Goal: Transaction & Acquisition: Download file/media

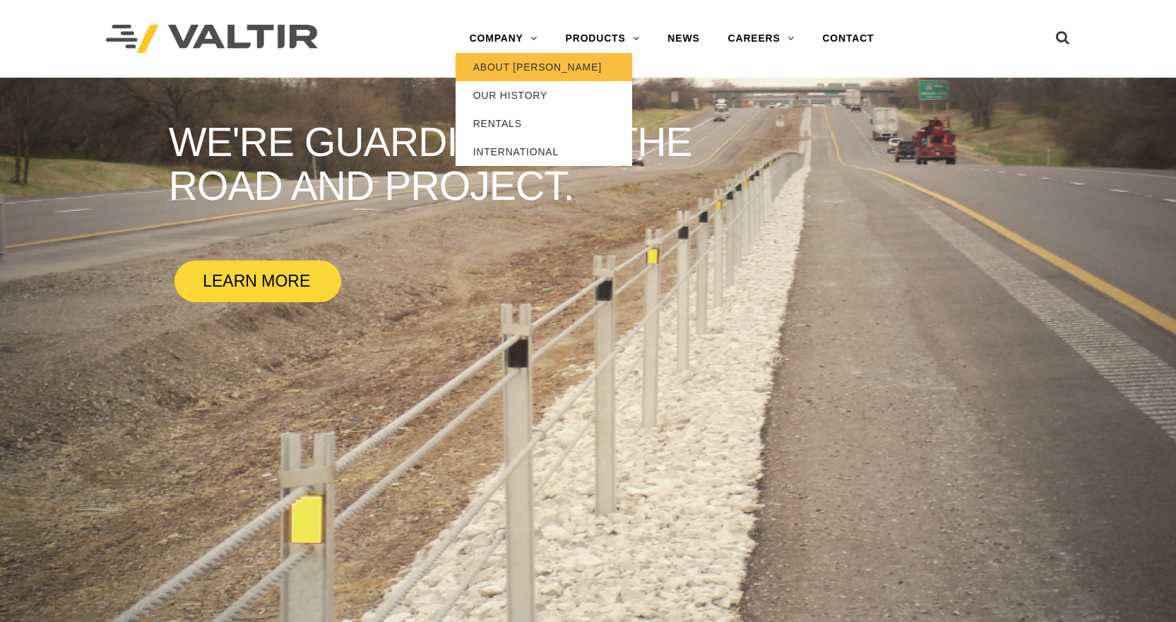
click at [487, 68] on link "ABOUT [PERSON_NAME]" at bounding box center [543, 67] width 177 height 28
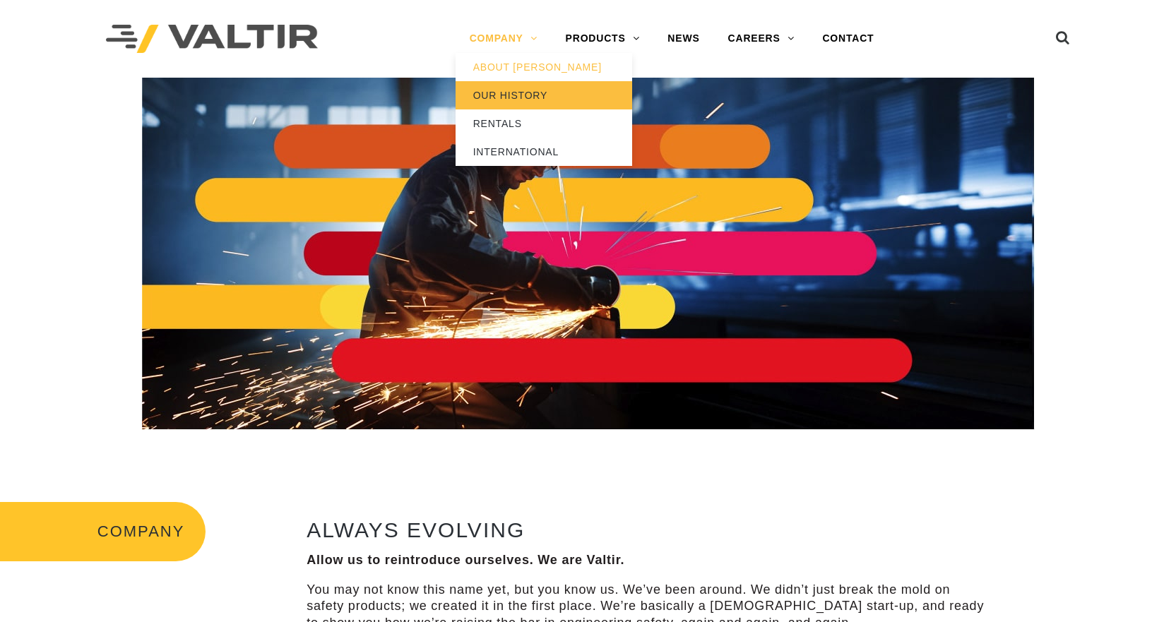
click at [504, 97] on link "OUR HISTORY" at bounding box center [543, 95] width 177 height 28
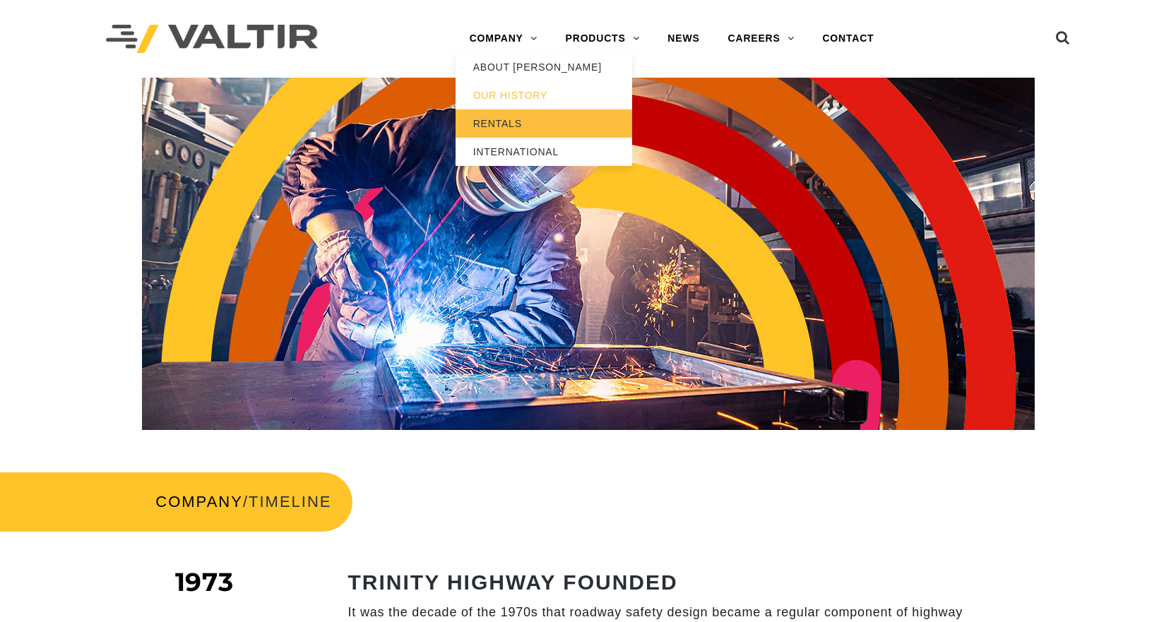
click at [507, 125] on link "RENTALS" at bounding box center [543, 123] width 177 height 28
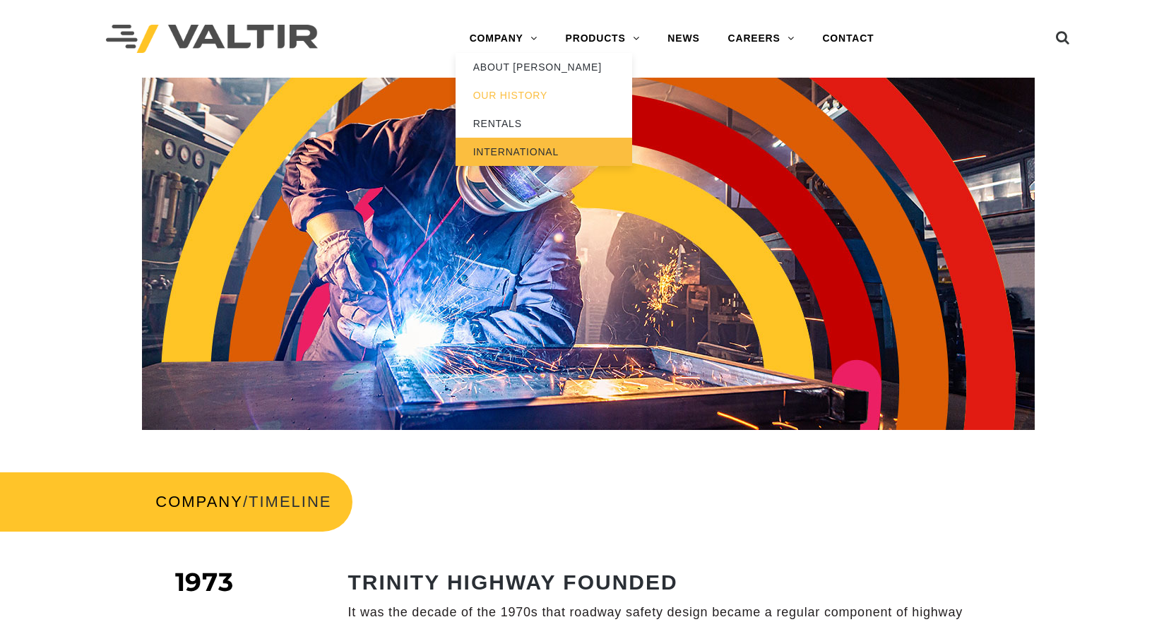
click at [498, 157] on link "INTERNATIONAL" at bounding box center [543, 152] width 177 height 28
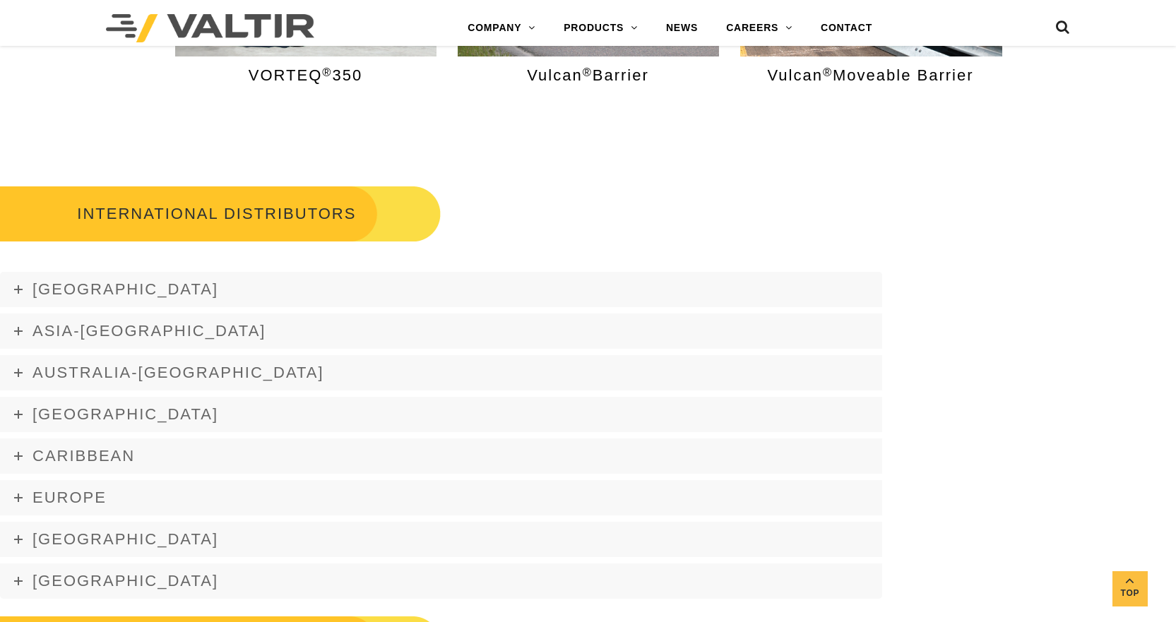
scroll to position [1694, 0]
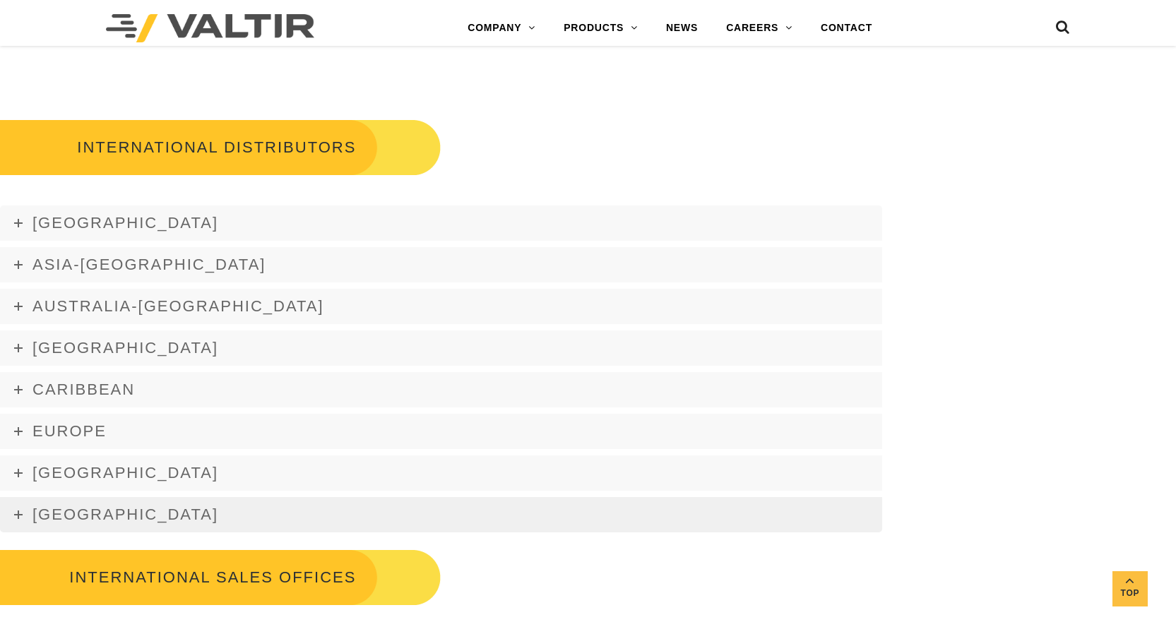
click at [80, 511] on span "[GEOGRAPHIC_DATA]" at bounding box center [125, 515] width 186 height 18
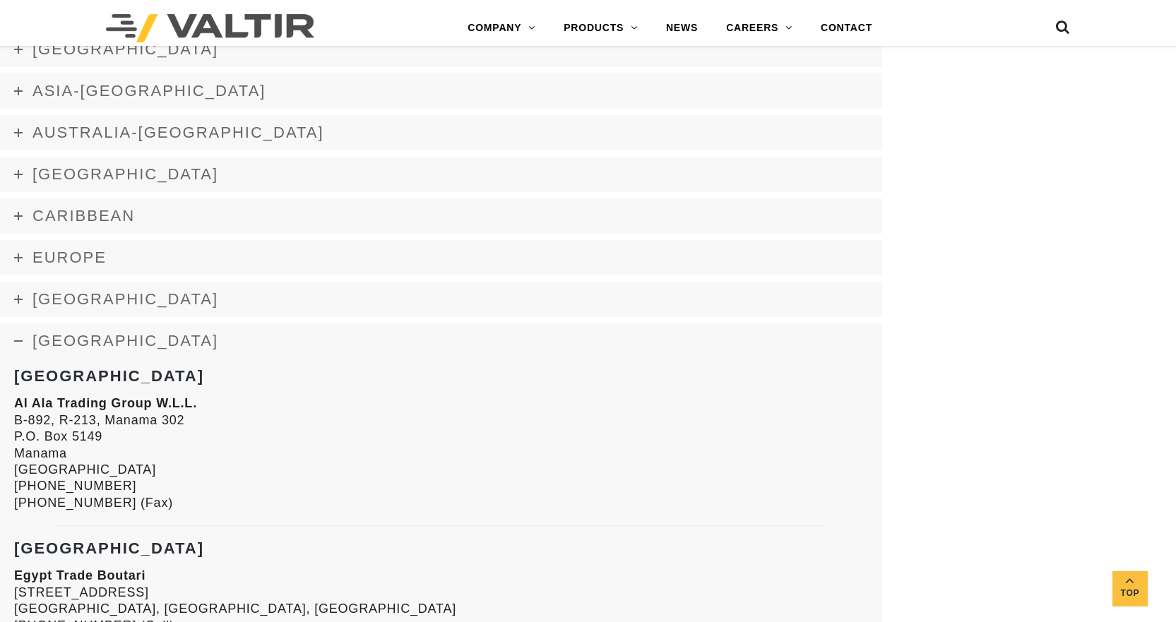
scroll to position [1765, 0]
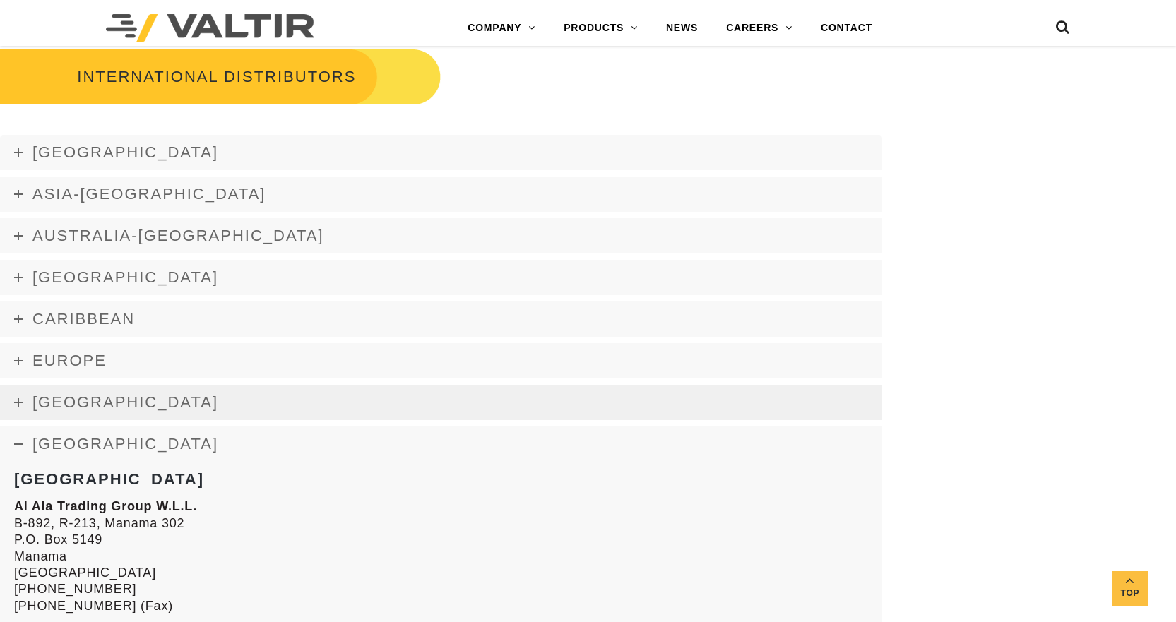
click at [306, 396] on link "[GEOGRAPHIC_DATA]" at bounding box center [441, 402] width 882 height 35
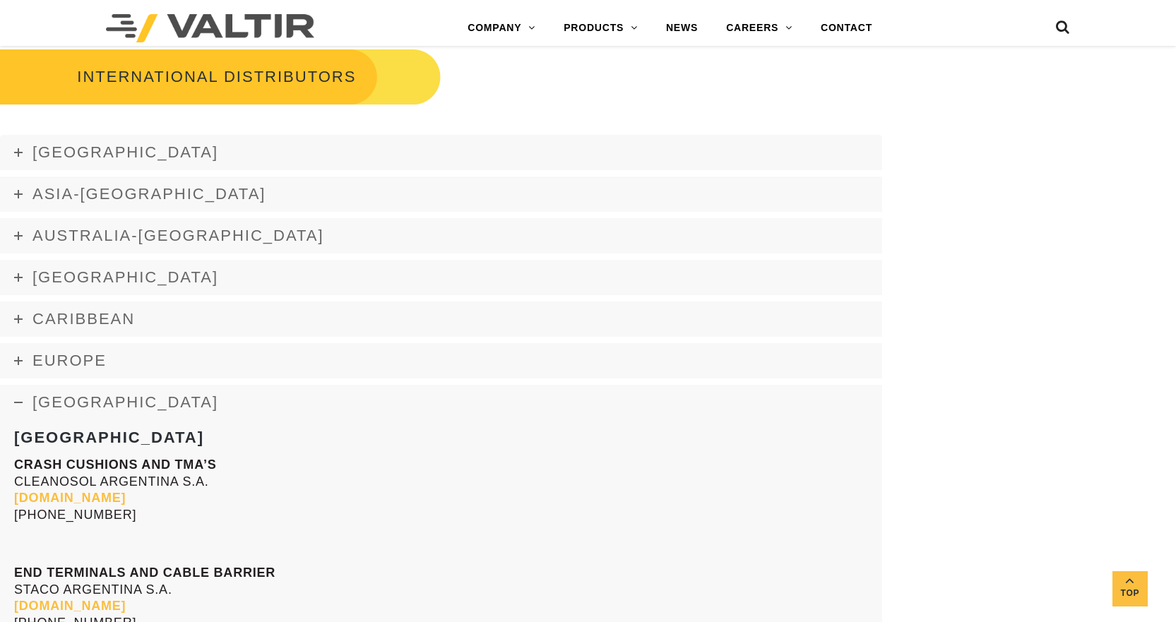
click at [287, 396] on link "[GEOGRAPHIC_DATA]" at bounding box center [441, 402] width 882 height 35
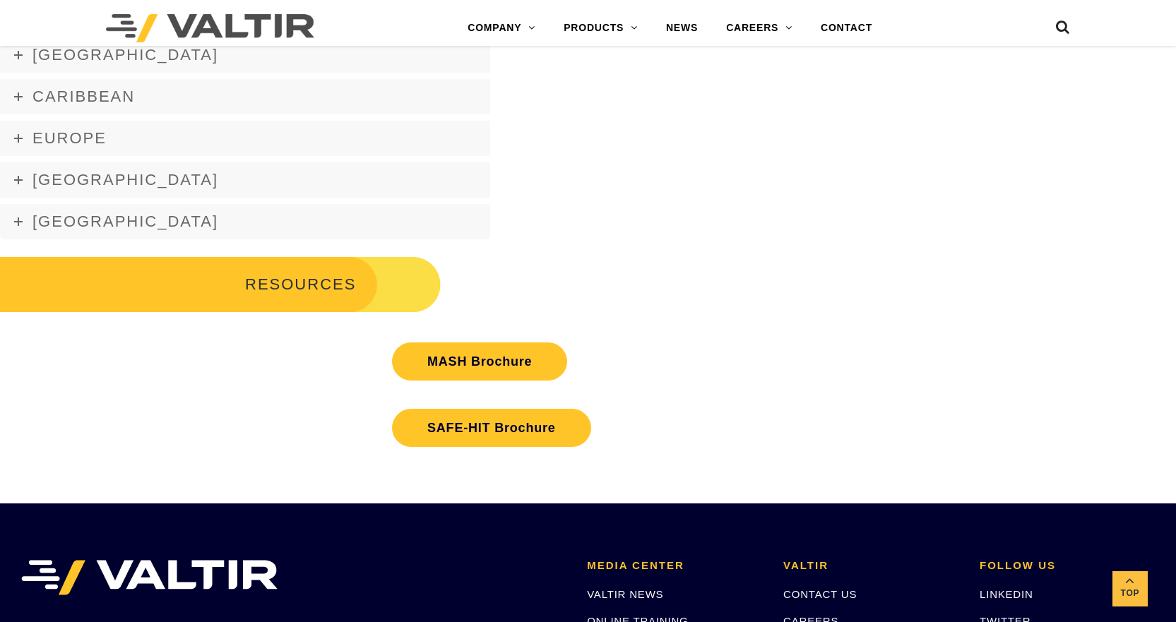
scroll to position [2471, 0]
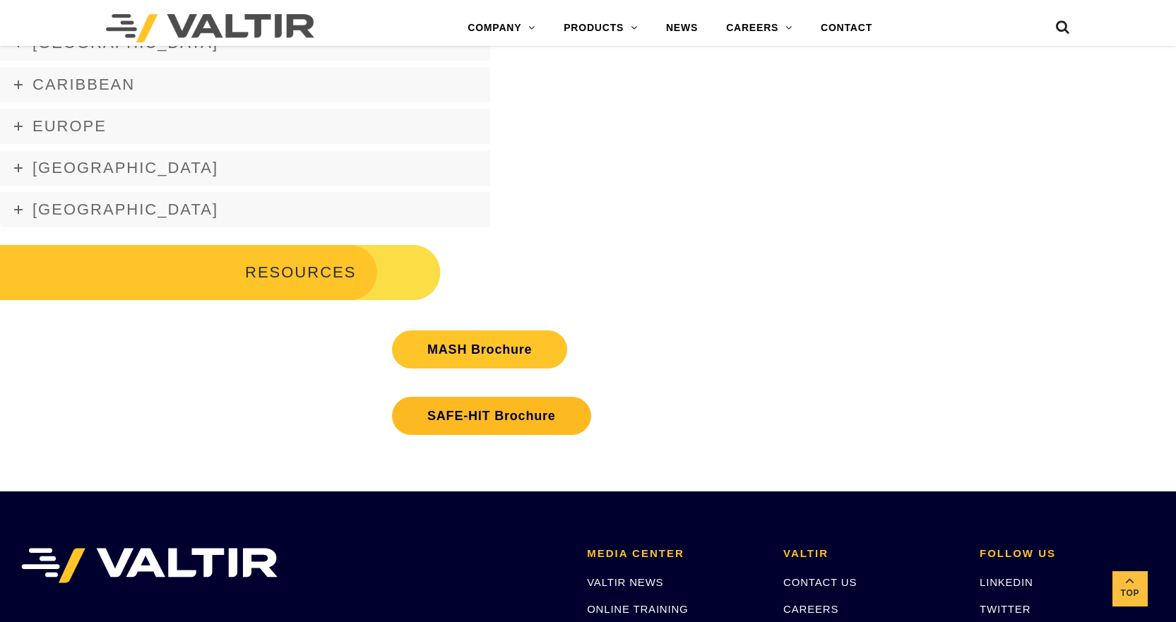
click at [461, 419] on link "SAFE-HIT Brochure" at bounding box center [491, 416] width 199 height 38
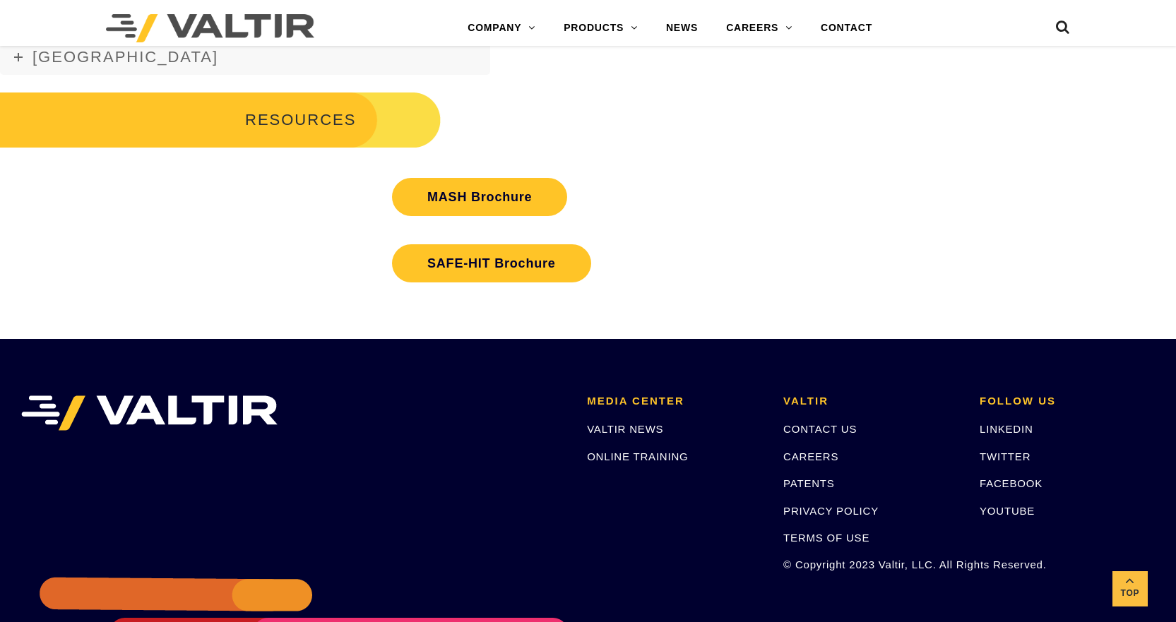
scroll to position [4307, 0]
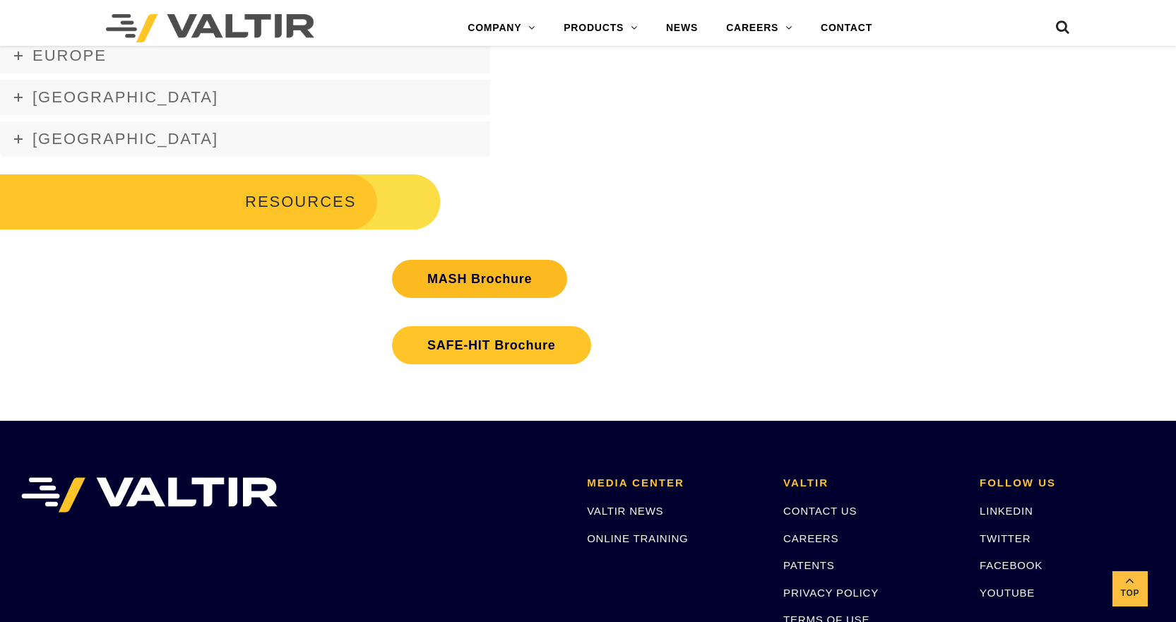
click at [472, 263] on link "MASH Brochure" at bounding box center [479, 279] width 175 height 38
